Goal: Find specific page/section: Find specific page/section

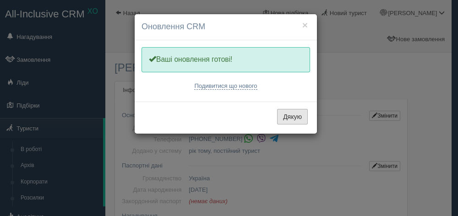
click at [290, 117] on button "Дякую" at bounding box center [292, 117] width 31 height 16
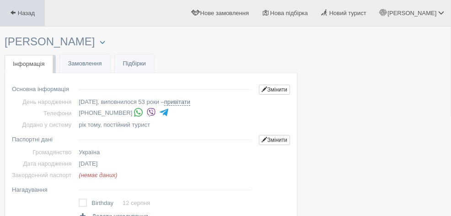
click at [35, 11] on span "Назад" at bounding box center [26, 13] width 17 height 7
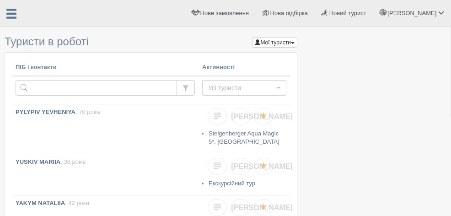
click at [0, 0] on link "Туристи" at bounding box center [0, 0] width 0 height 0
click at [0, 0] on link "Архів" at bounding box center [0, 0] width 0 height 0
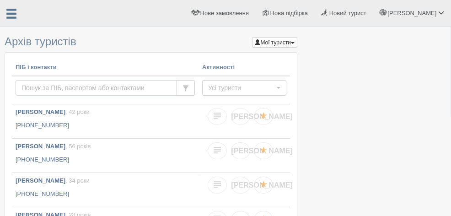
drag, startPoint x: 0, startPoint y: 0, endPoint x: 147, endPoint y: 87, distance: 170.6
click at [147, 87] on input "text" at bounding box center [97, 88] width 162 height 16
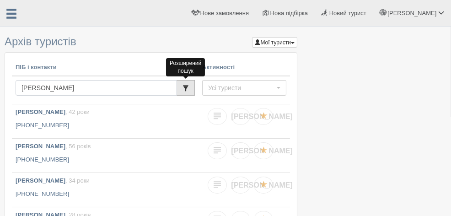
type input "[PERSON_NAME]"
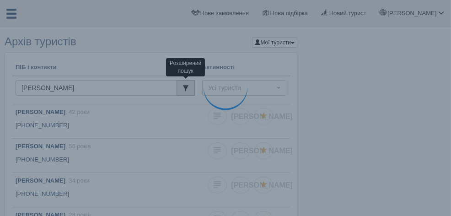
click at [189, 87] on span "button" at bounding box center [186, 88] width 6 height 6
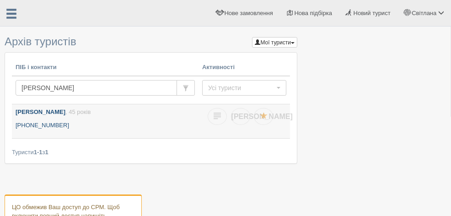
click at [65, 111] on b "[PERSON_NAME]" at bounding box center [41, 112] width 50 height 7
